Goal: Register for event/course: Register for event/course

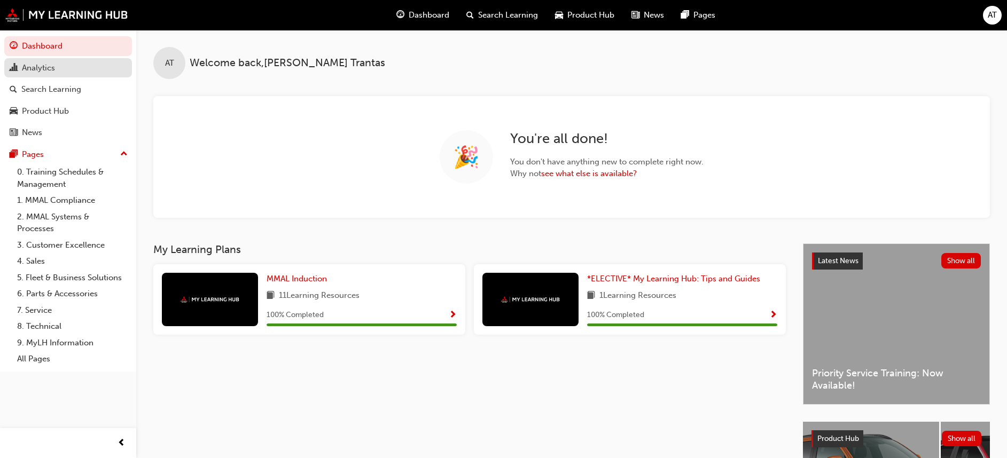
click at [45, 67] on div "Analytics" at bounding box center [38, 68] width 33 height 12
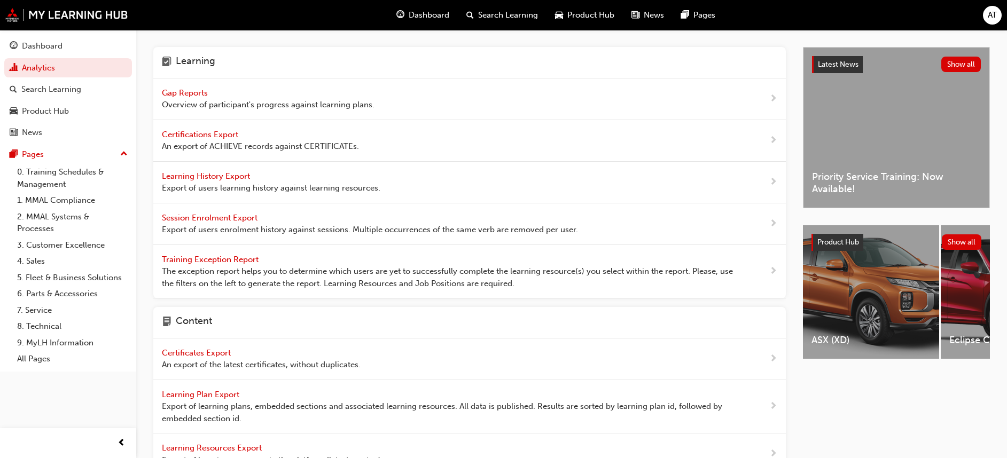
click at [183, 89] on span "Gap Reports" at bounding box center [186, 93] width 48 height 10
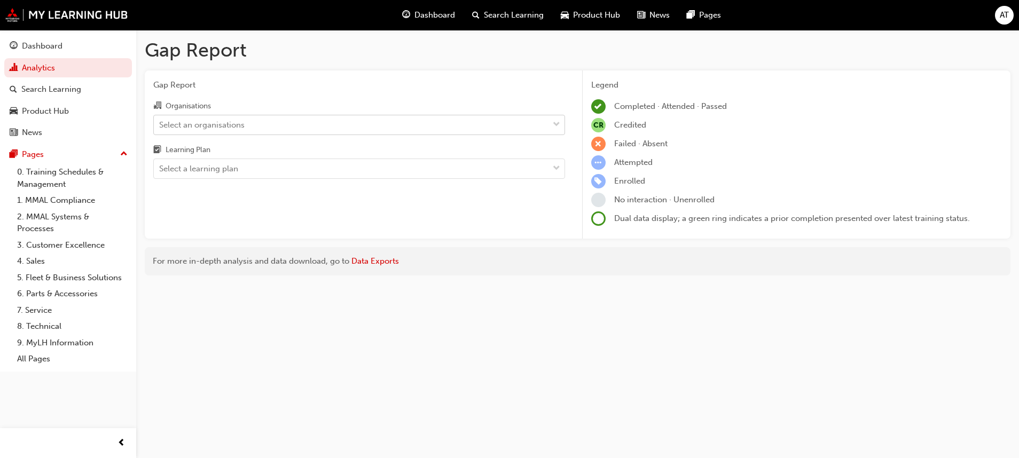
click at [555, 124] on span "down-icon" at bounding box center [556, 125] width 7 height 14
click at [160, 124] on input "Organisations Select an organisations" at bounding box center [159, 124] width 1 height 9
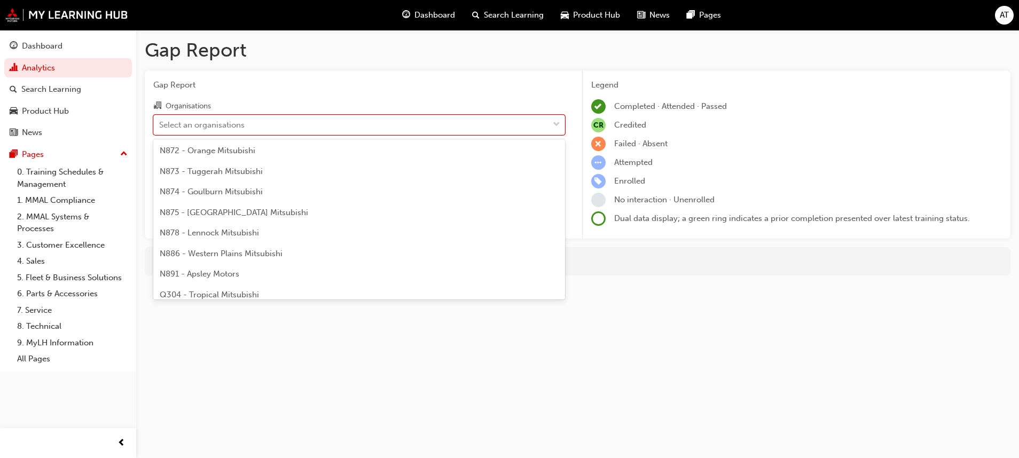
scroll to position [1041, 0]
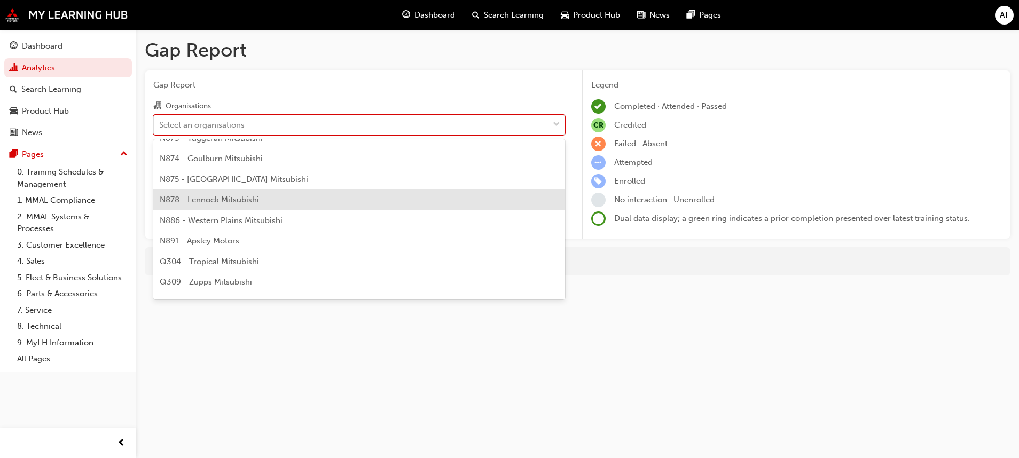
click at [207, 202] on span "N878 - Lennock Mitsubishi" at bounding box center [209, 200] width 99 height 10
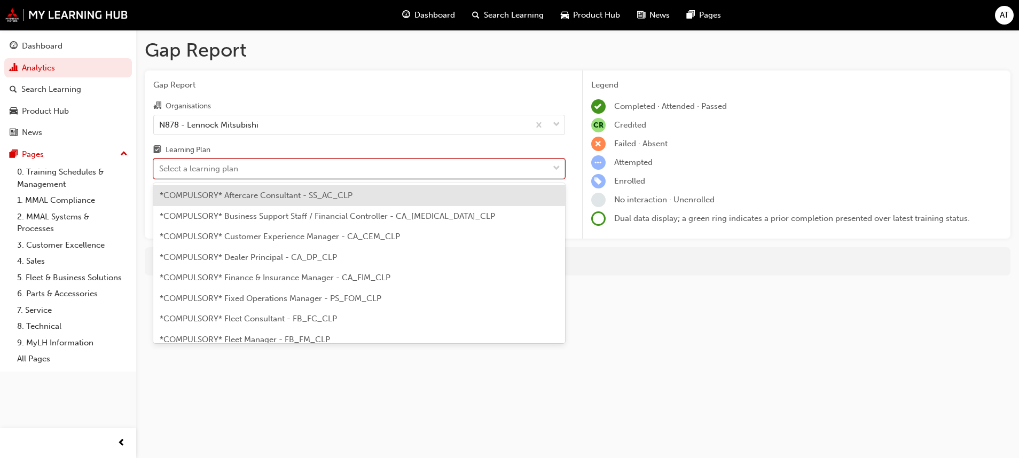
click at [554, 168] on span "down-icon" at bounding box center [556, 169] width 7 height 14
click at [160, 168] on input "Learning Plan option *COMPULSORY* Aftercare Consultant - SS_AC_CLP focused, 1 o…" at bounding box center [159, 168] width 1 height 9
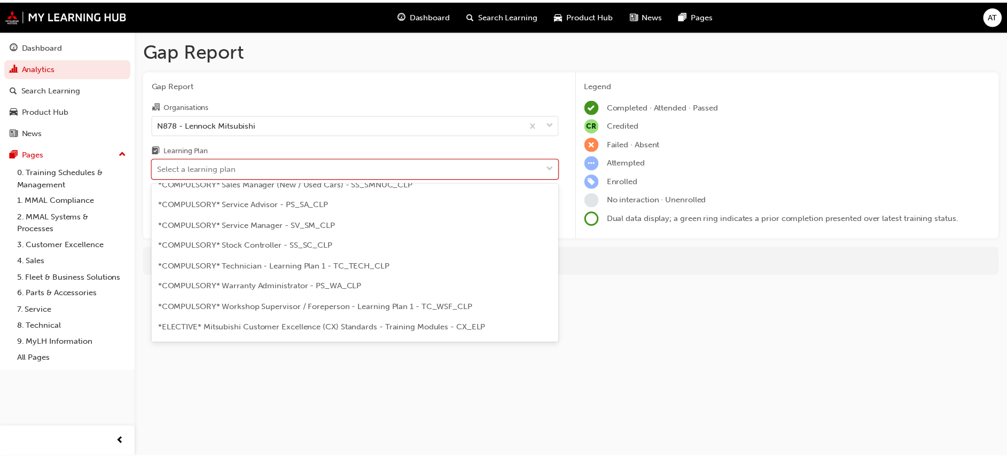
scroll to position [401, 0]
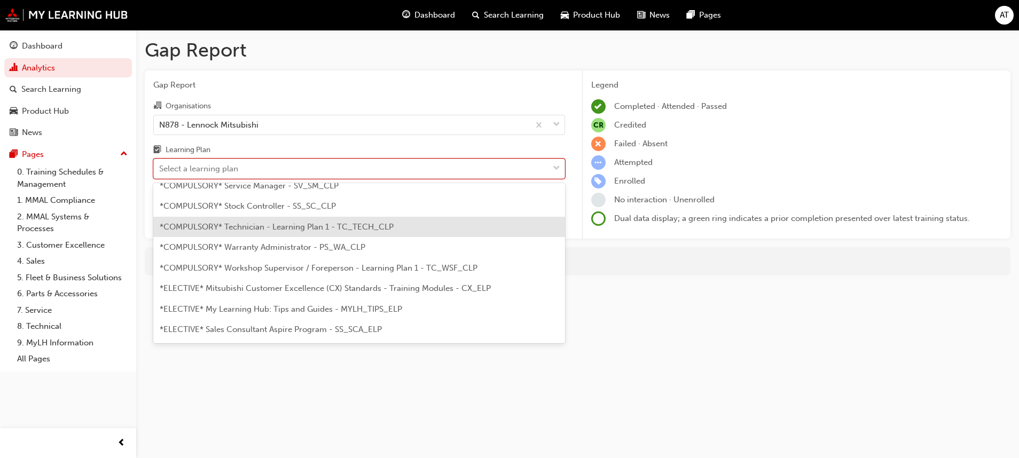
click at [239, 225] on span "*COMPULSORY* Technician - Learning Plan 1 - TC_TECH_CLP" at bounding box center [277, 227] width 234 height 10
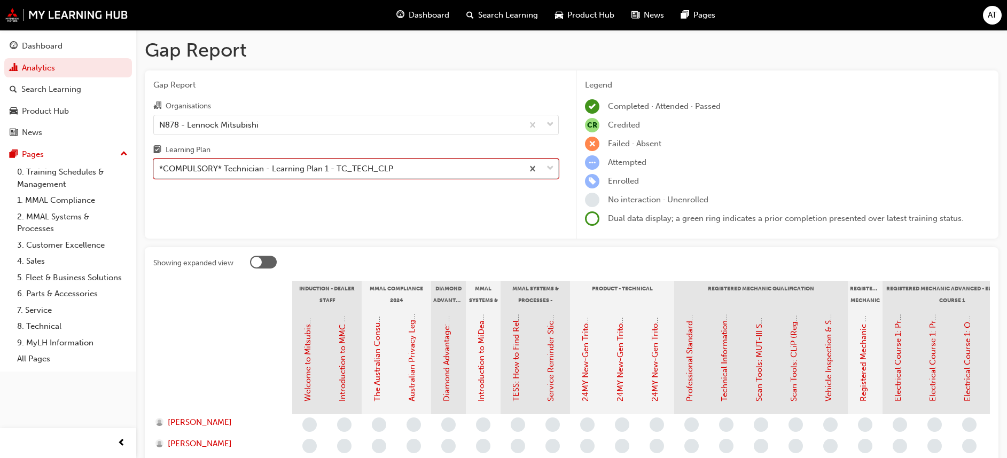
click at [548, 163] on span "down-icon" at bounding box center [549, 169] width 7 height 14
click at [160, 164] on input "Learning Plan option *COMPULSORY* Technician - Learning Plan 1 - TC_TECH_CLP, s…" at bounding box center [159, 168] width 1 height 9
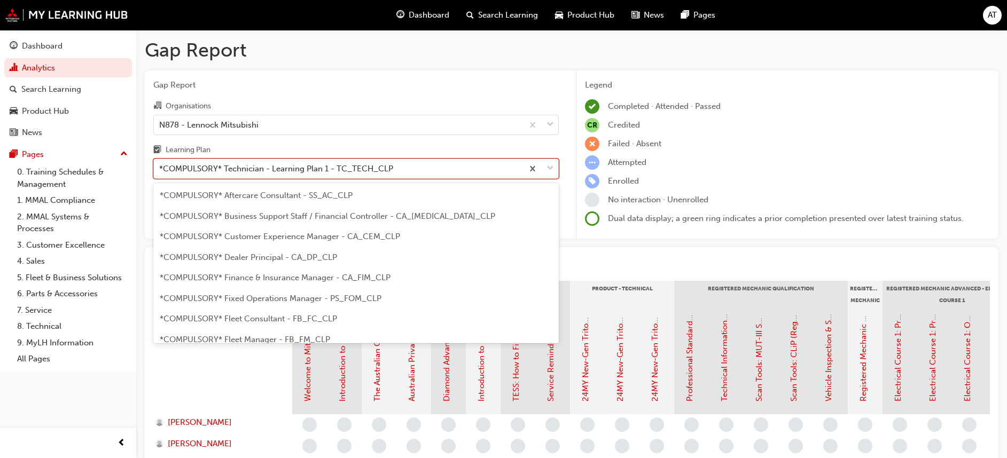
scroll to position [302, 0]
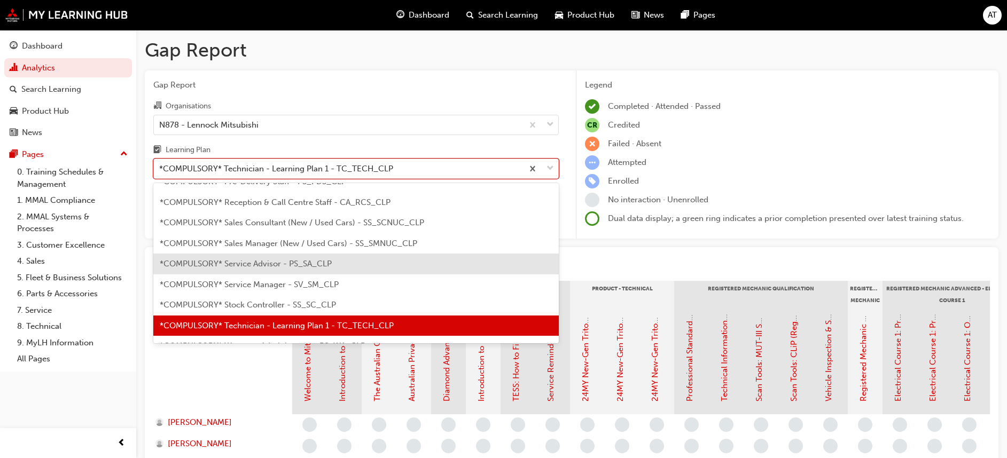
click at [237, 261] on span "*COMPULSORY* Service Advisor - PS_SA_CLP" at bounding box center [246, 264] width 172 height 10
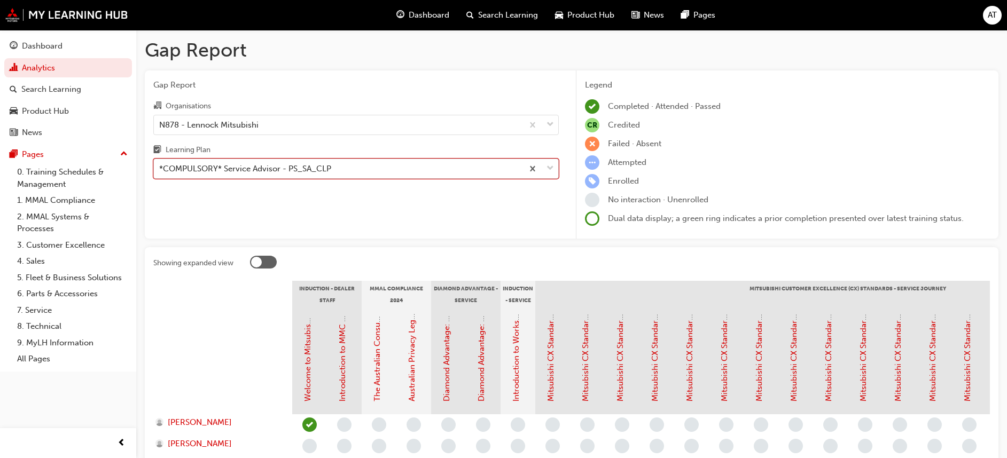
click at [549, 172] on span "down-icon" at bounding box center [549, 169] width 7 height 14
click at [160, 172] on input "Learning Plan option *COMPULSORY* Service Advisor - PS_SA_CLP, selected. 0 resu…" at bounding box center [159, 168] width 1 height 9
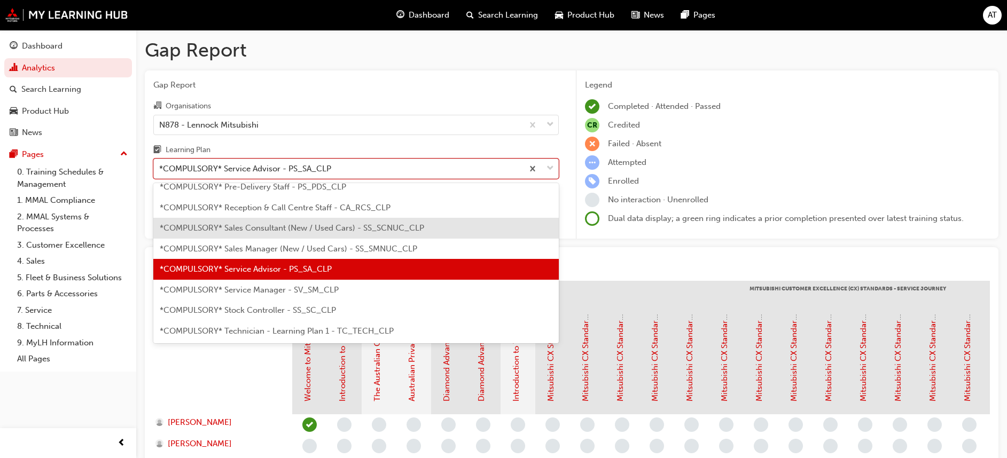
scroll to position [320, 0]
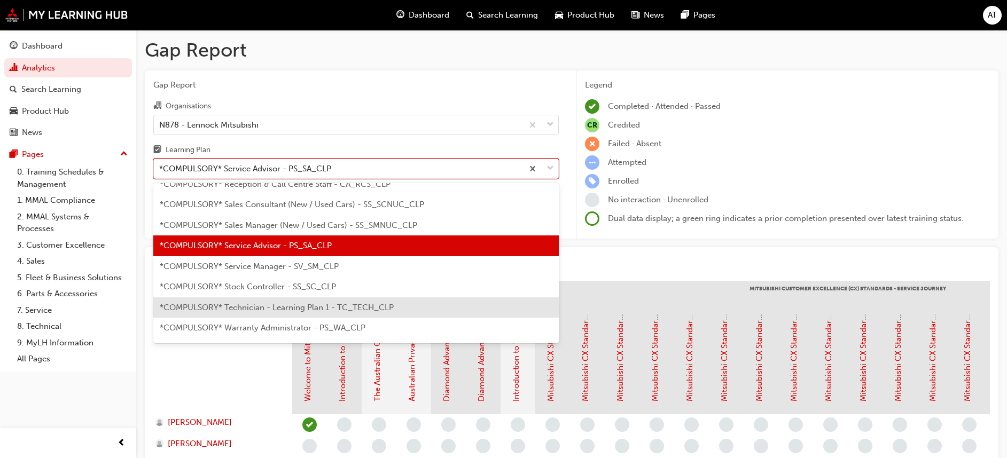
click at [233, 305] on span "*COMPULSORY* Technician - Learning Plan 1 - TC_TECH_CLP" at bounding box center [277, 308] width 234 height 10
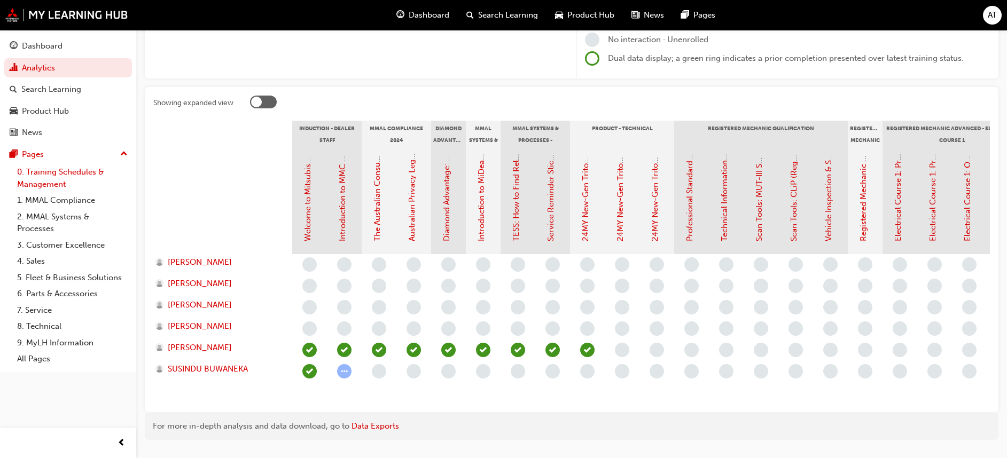
click at [37, 172] on link "0. Training Schedules & Management" at bounding box center [72, 178] width 119 height 28
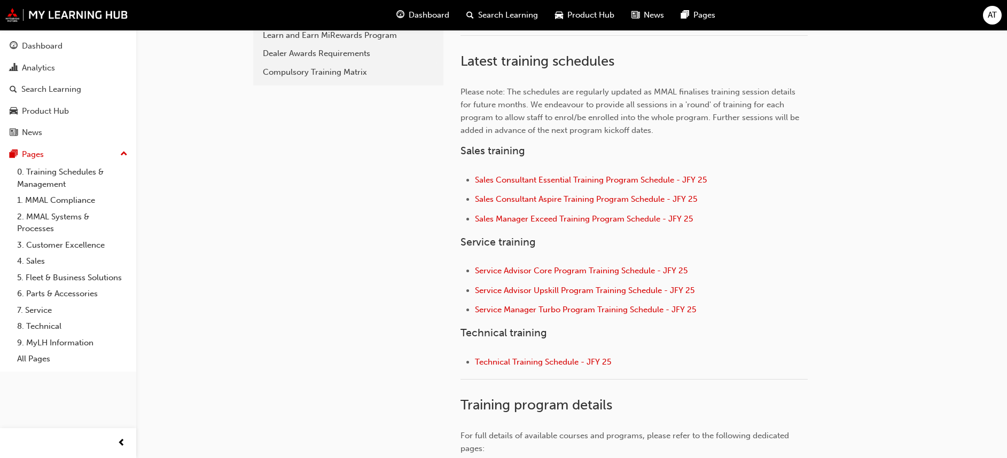
scroll to position [401, 0]
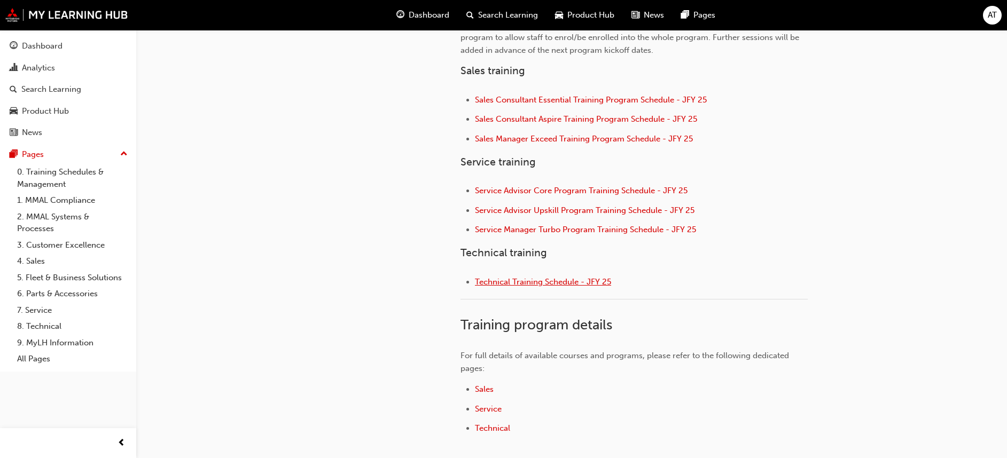
click at [520, 280] on span "Technical Training Schedule - JFY 25" at bounding box center [543, 282] width 136 height 10
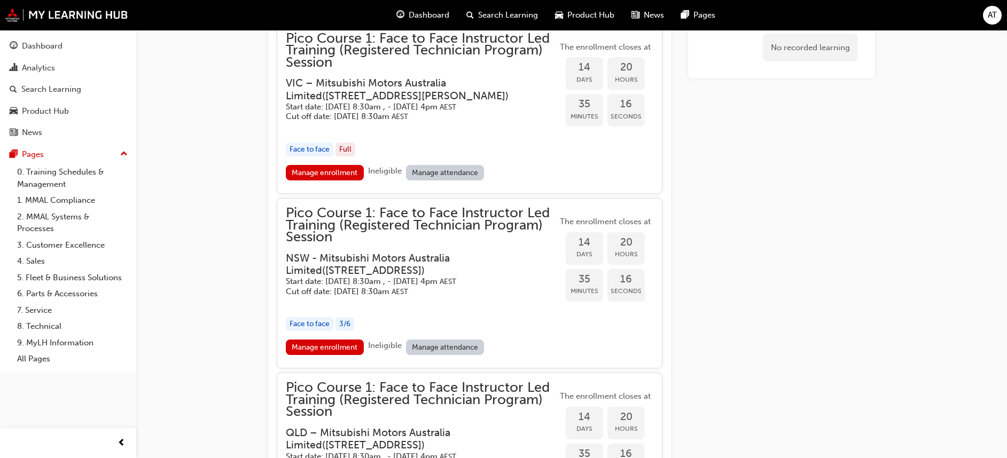
scroll to position [1374, 0]
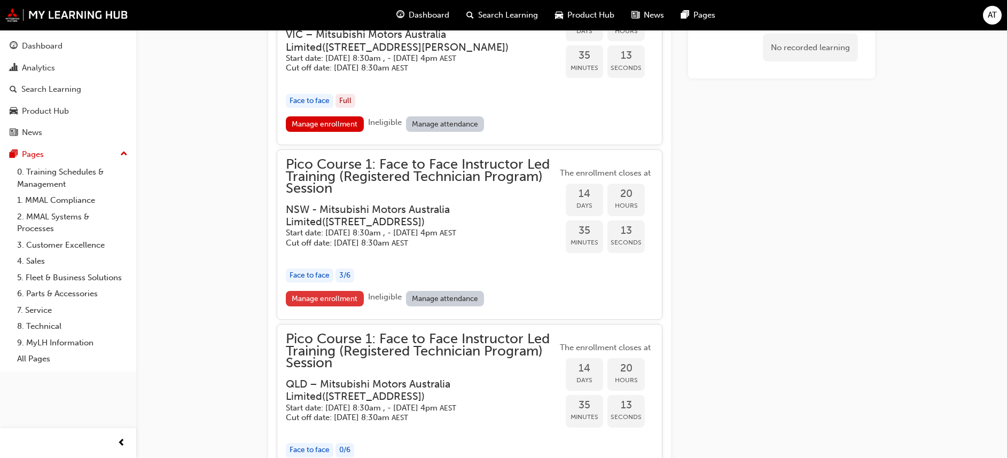
click at [316, 297] on link "Manage enrollment" at bounding box center [325, 298] width 78 height 15
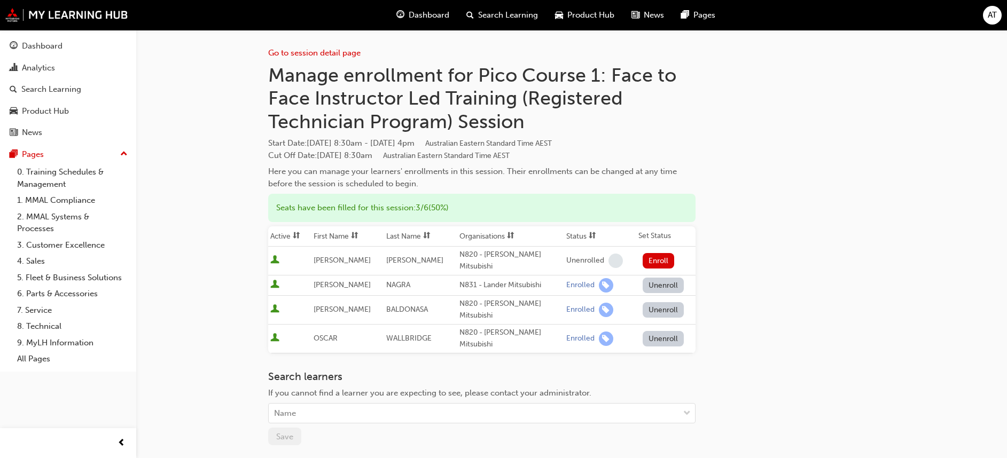
scroll to position [80, 0]
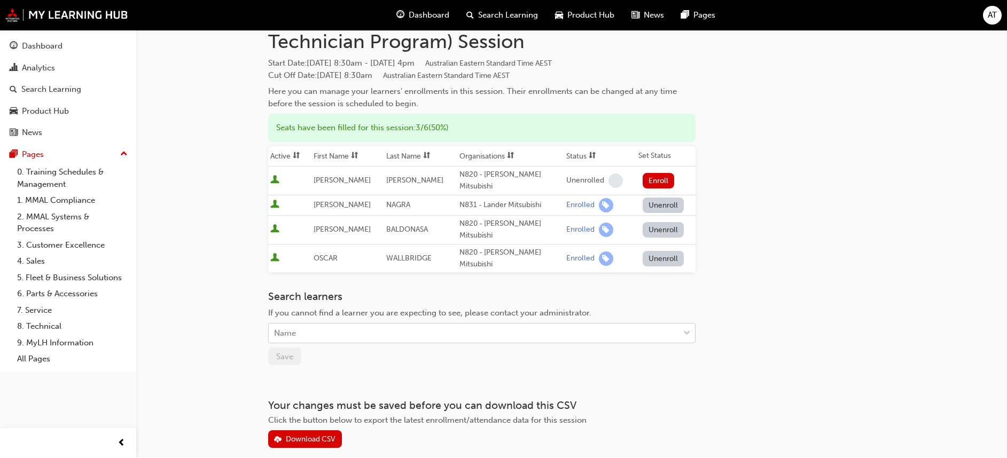
click at [343, 324] on div "Name" at bounding box center [474, 333] width 410 height 19
click at [351, 324] on div "Name" at bounding box center [474, 333] width 410 height 19
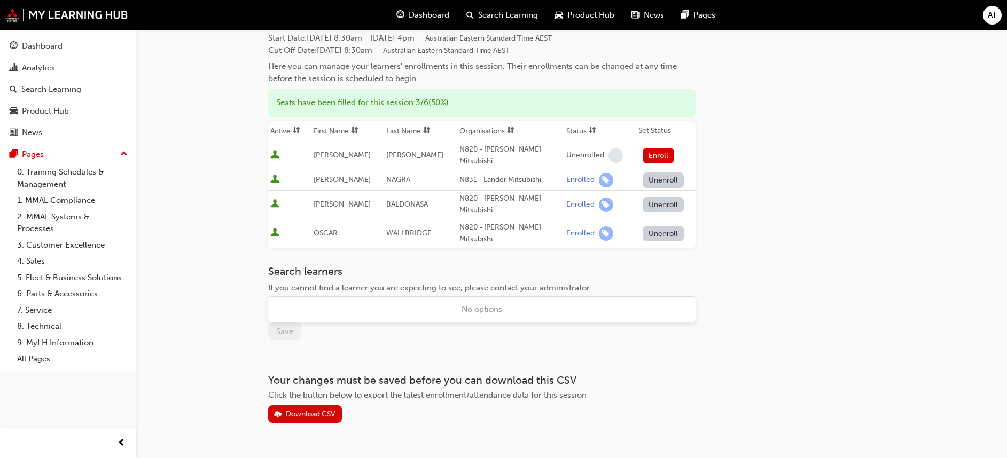
click at [286, 302] on div "Name" at bounding box center [285, 308] width 22 height 12
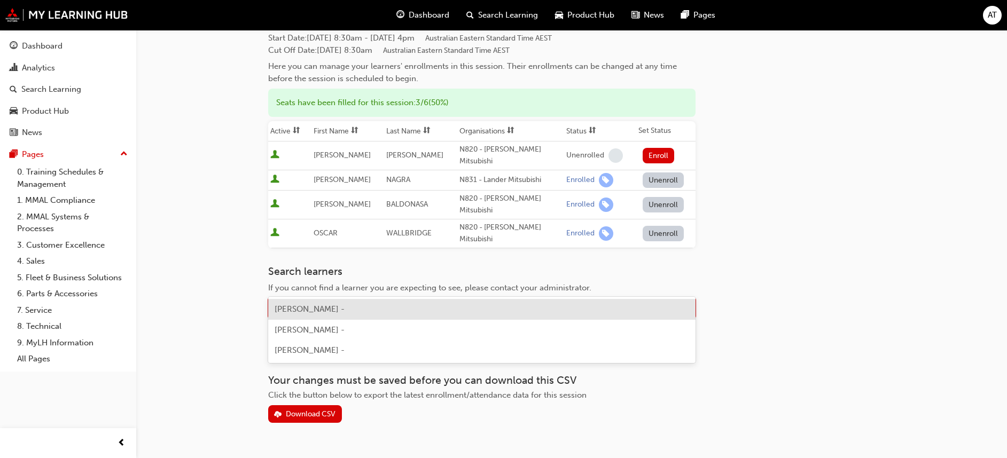
type input "bourke"
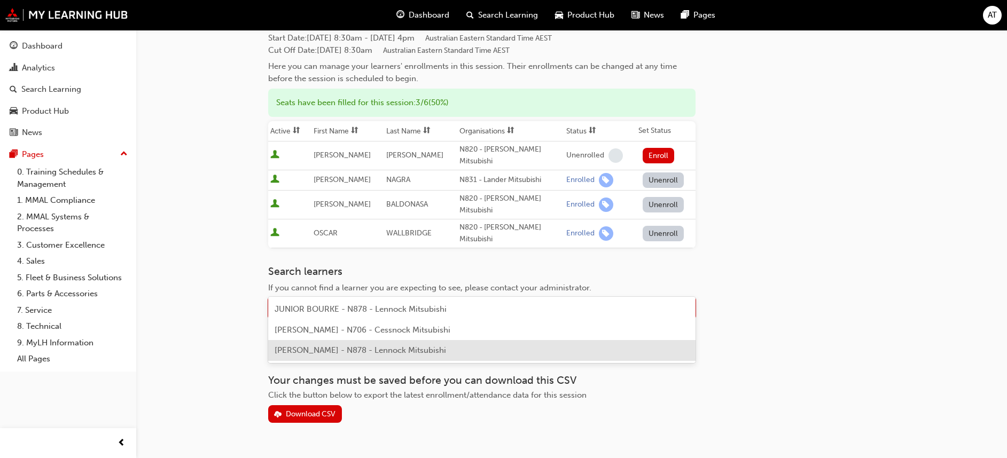
click at [327, 355] on span "[PERSON_NAME] - N878 - Lennock Mitsubishi" at bounding box center [359, 351] width 171 height 10
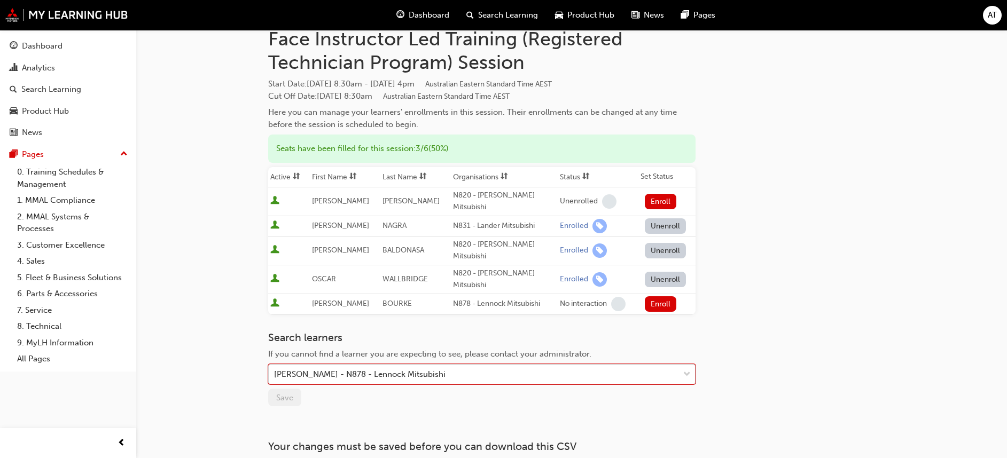
scroll to position [0, 0]
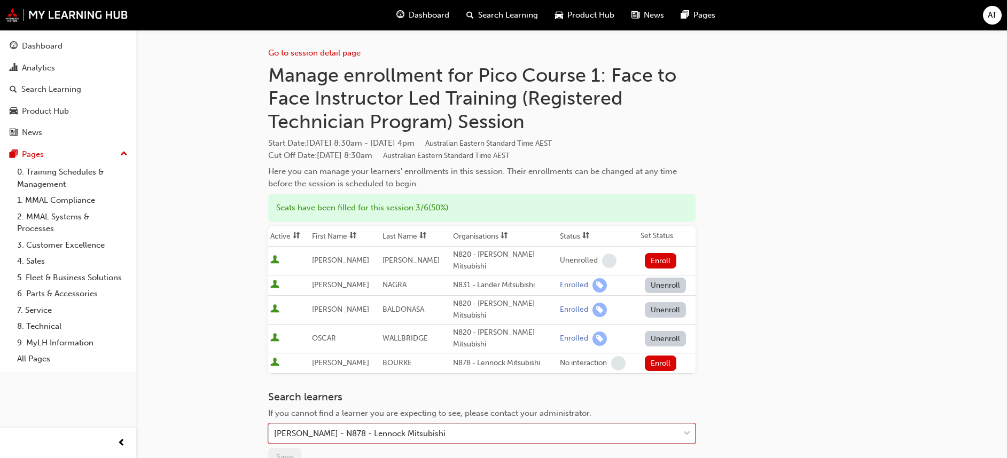
click at [848, 258] on div "Go to session detail page Manage enrollment for Pico Course 1: Face to Face Ins…" at bounding box center [571, 289] width 607 height 519
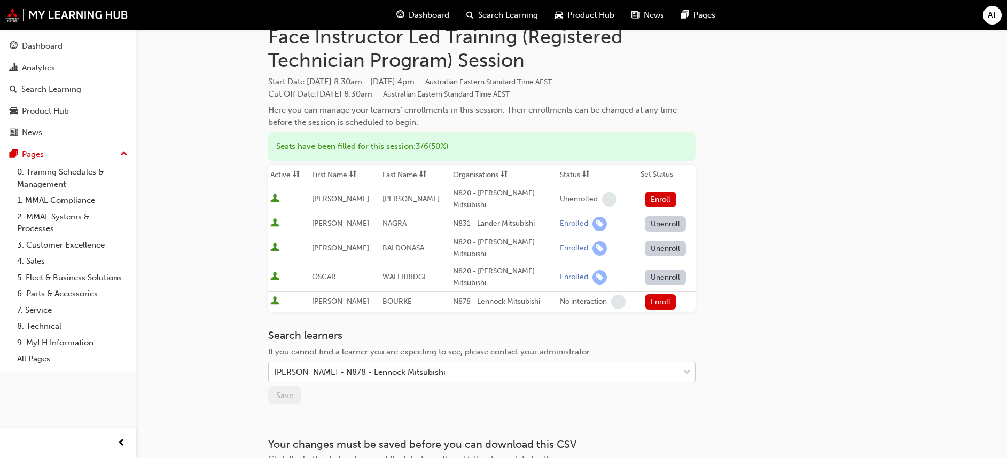
scroll to position [125, 0]
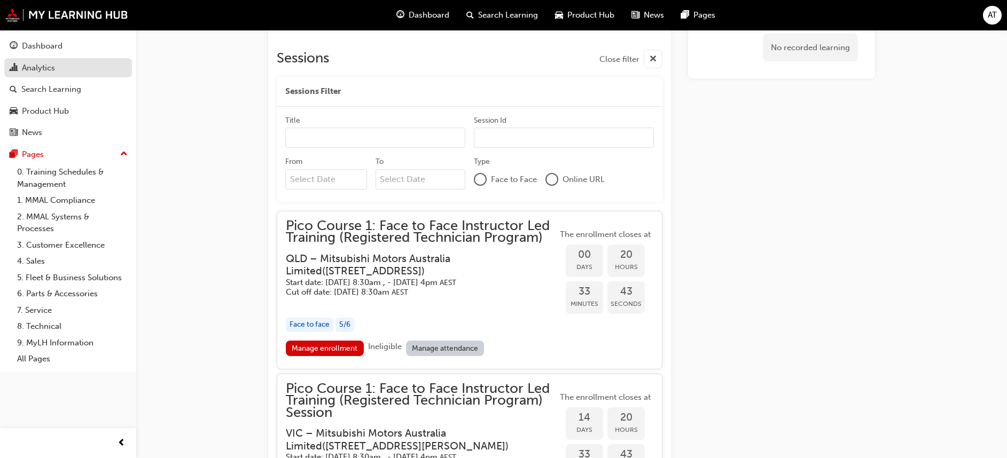
scroll to position [974, 0]
click at [40, 69] on div "Analytics" at bounding box center [38, 68] width 33 height 12
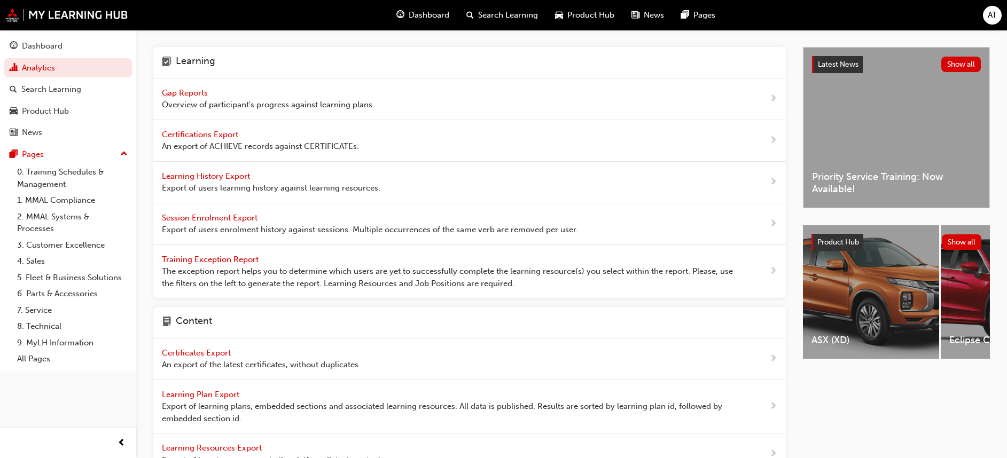
click at [190, 90] on span "Gap Reports" at bounding box center [186, 93] width 48 height 10
